Goal: Information Seeking & Learning: Learn about a topic

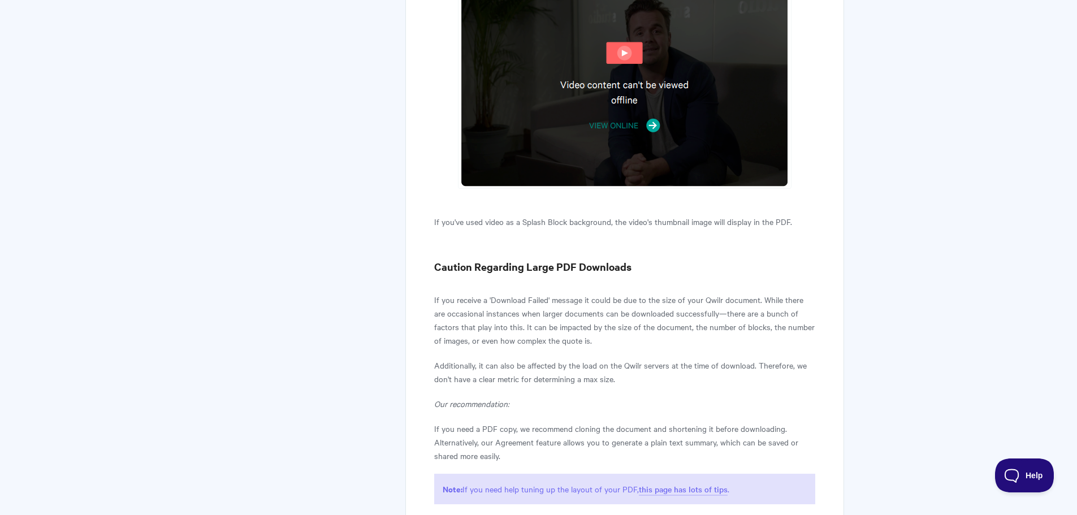
scroll to position [3221, 0]
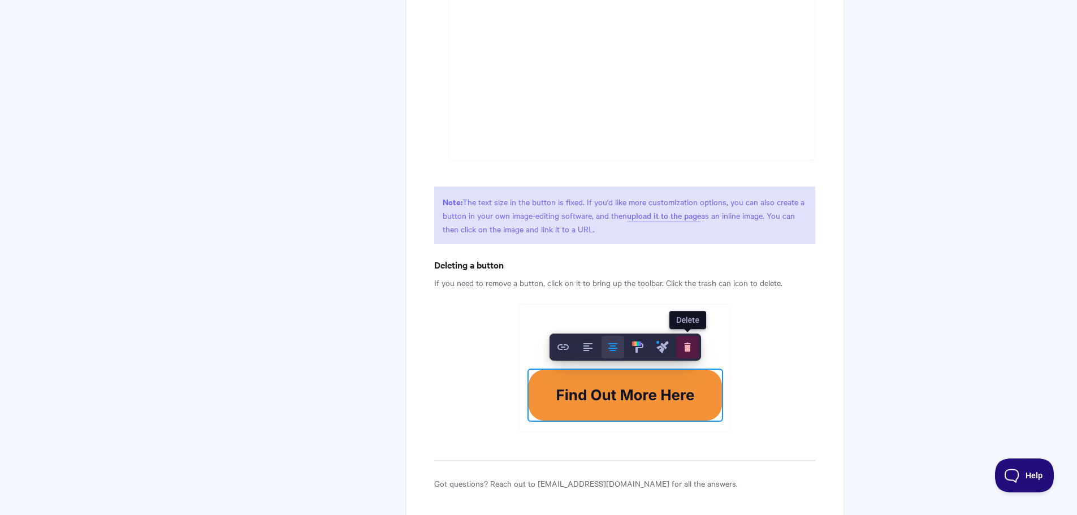
scroll to position [1640, 0]
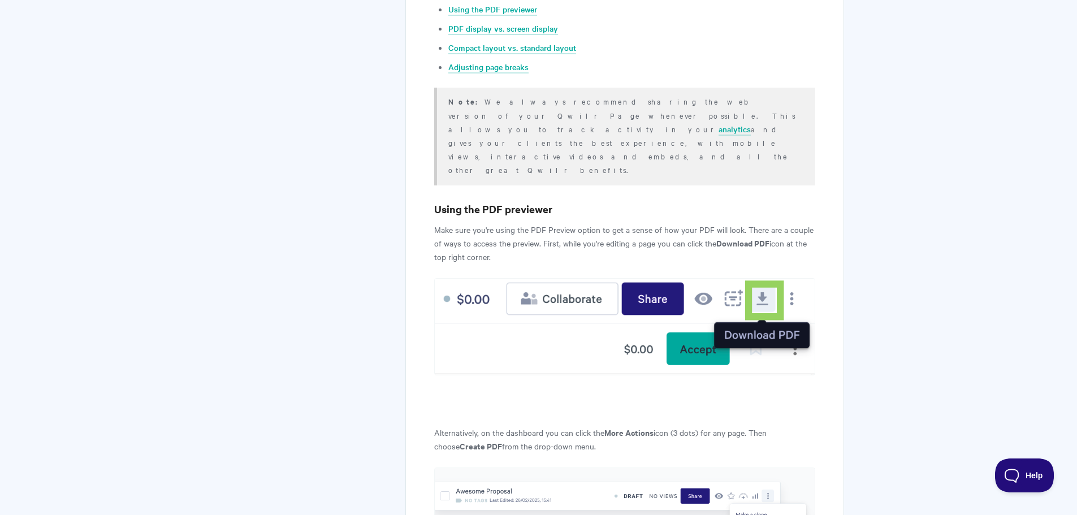
scroll to position [226, 0]
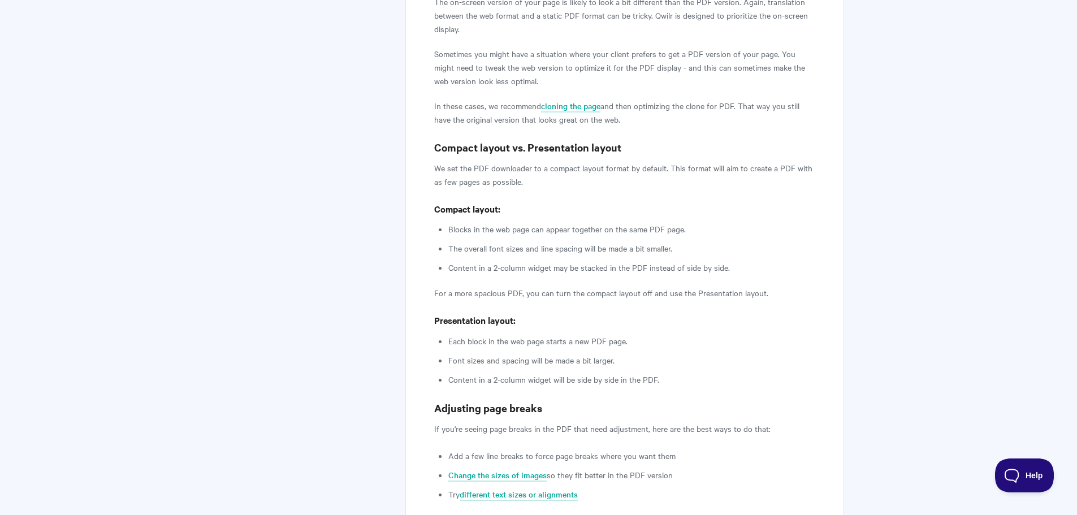
scroll to position [1413, 0]
